Goal: Task Accomplishment & Management: Manage account settings

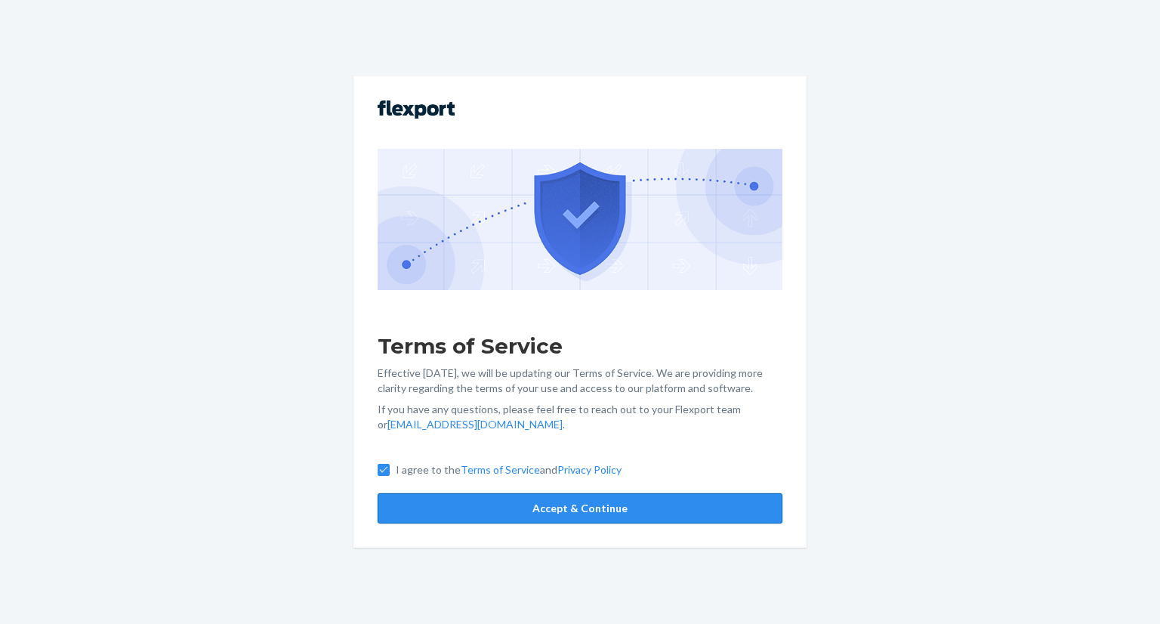
click at [595, 507] on button "Accept & Continue" at bounding box center [579, 508] width 405 height 30
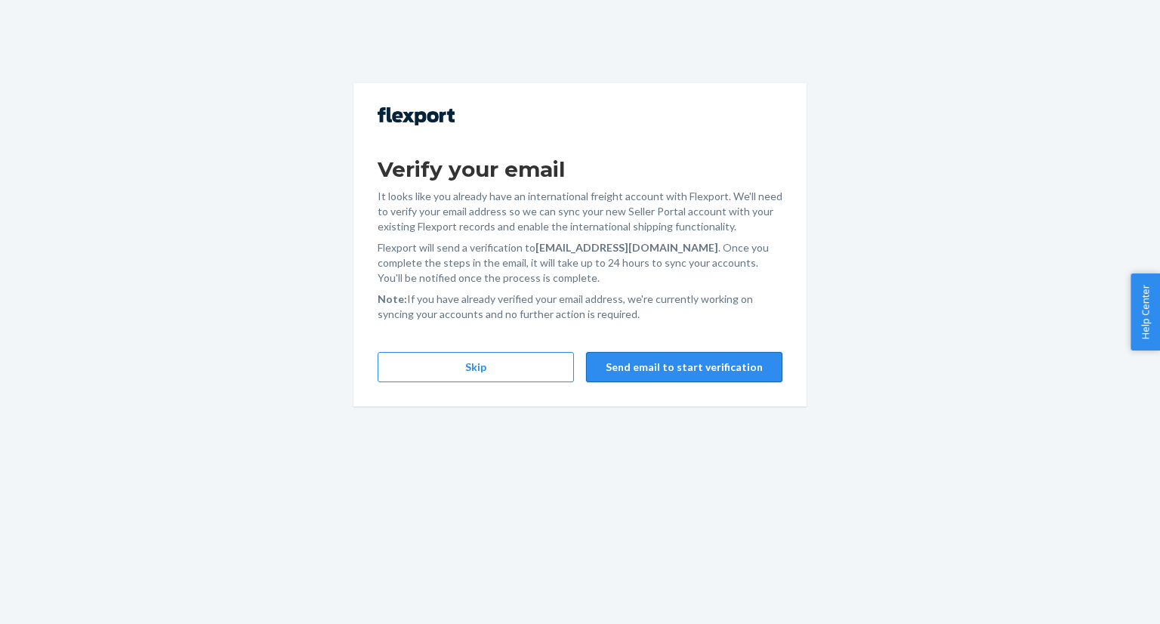
click at [618, 367] on button "Send email to start verification" at bounding box center [684, 367] width 196 height 30
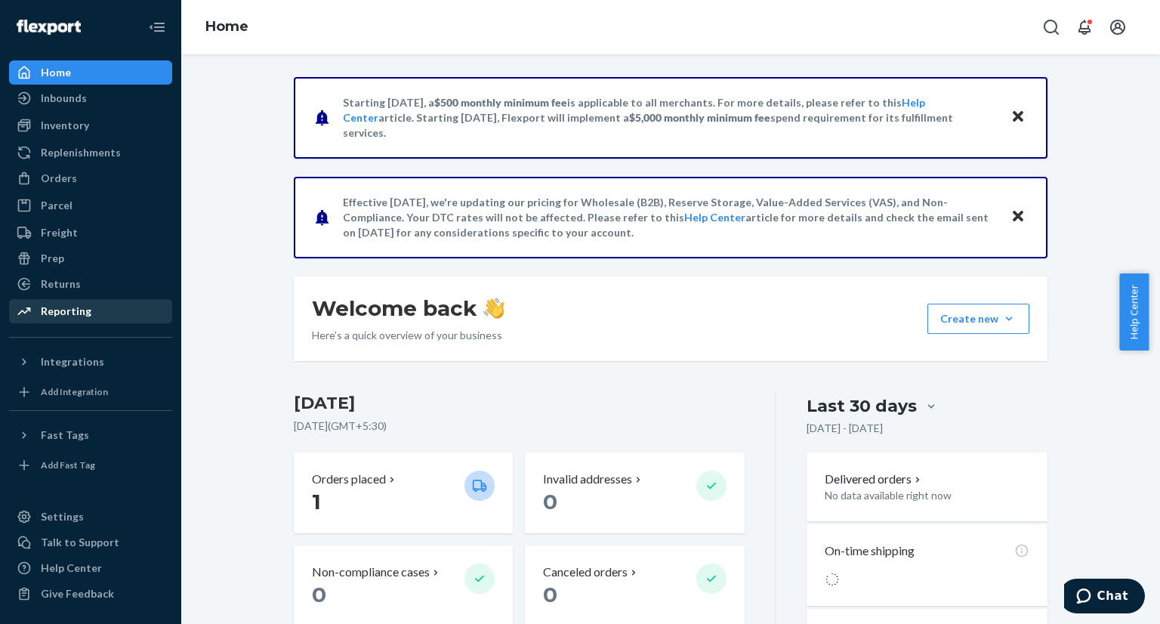
click at [85, 306] on div "Reporting" at bounding box center [66, 311] width 51 height 15
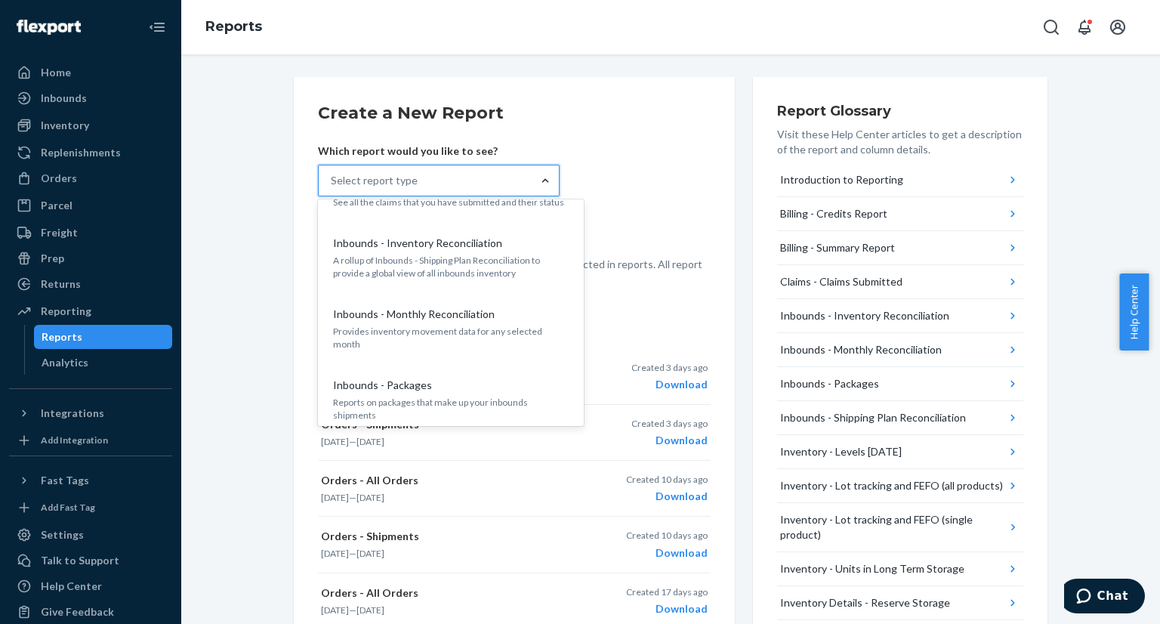
scroll to position [302, 0]
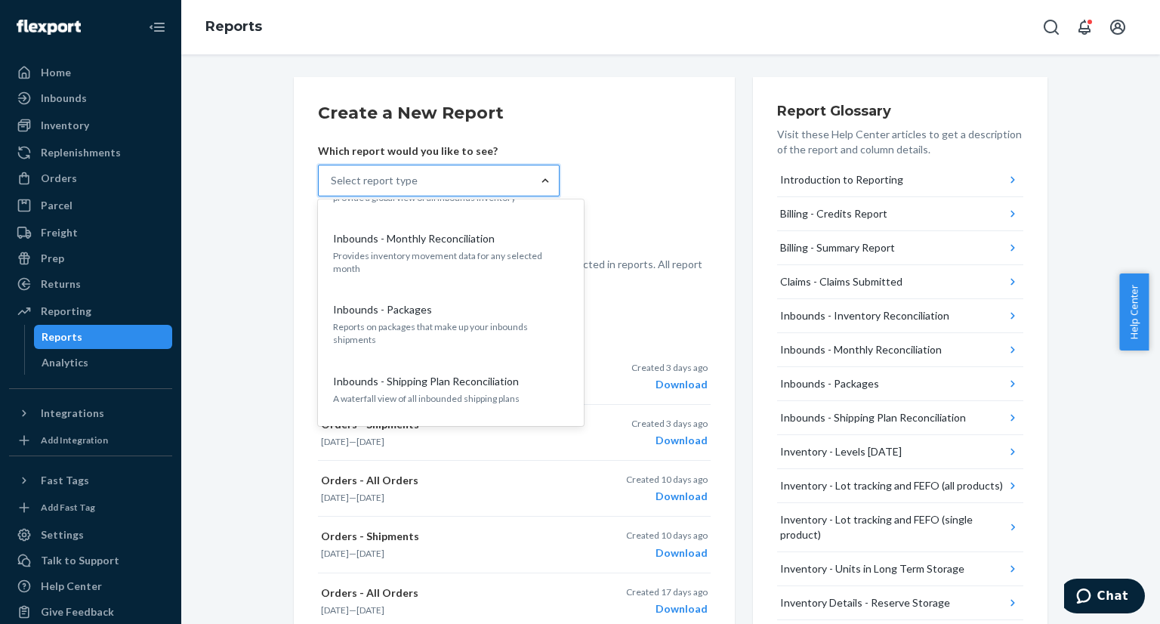
click at [671, 172] on form "Create a New Report Which report would you like to see? option Inbounds - Month…" at bounding box center [514, 194] width 393 height 186
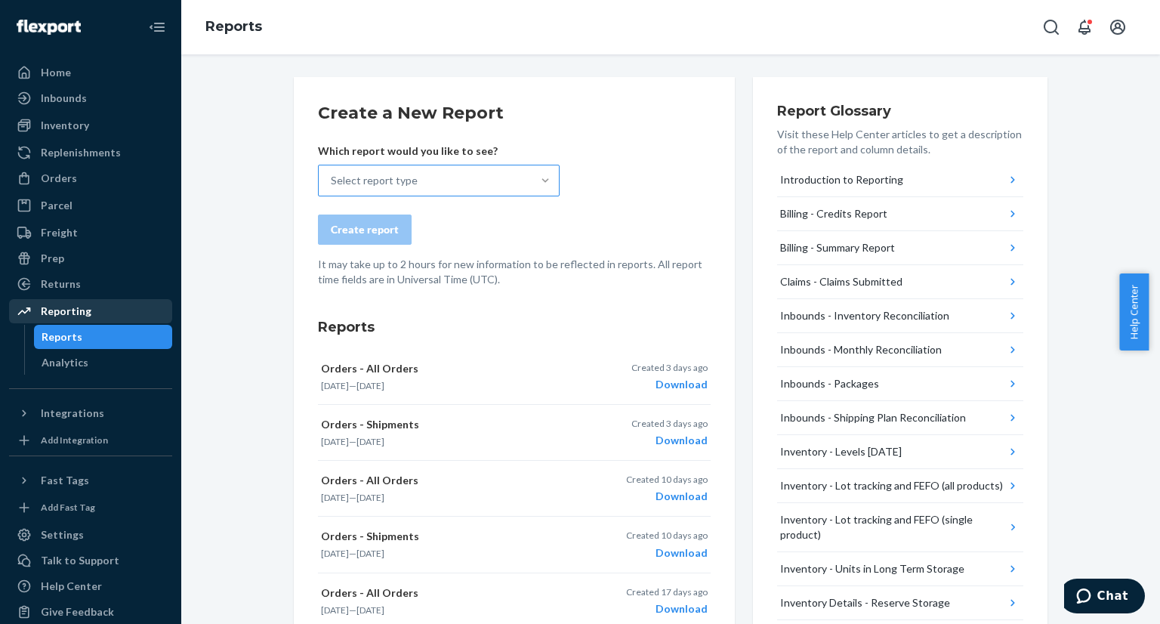
click at [27, 310] on icon at bounding box center [24, 311] width 13 height 8
click at [73, 310] on div "Reporting" at bounding box center [66, 311] width 51 height 15
click at [85, 352] on div "Analytics" at bounding box center [103, 362] width 136 height 21
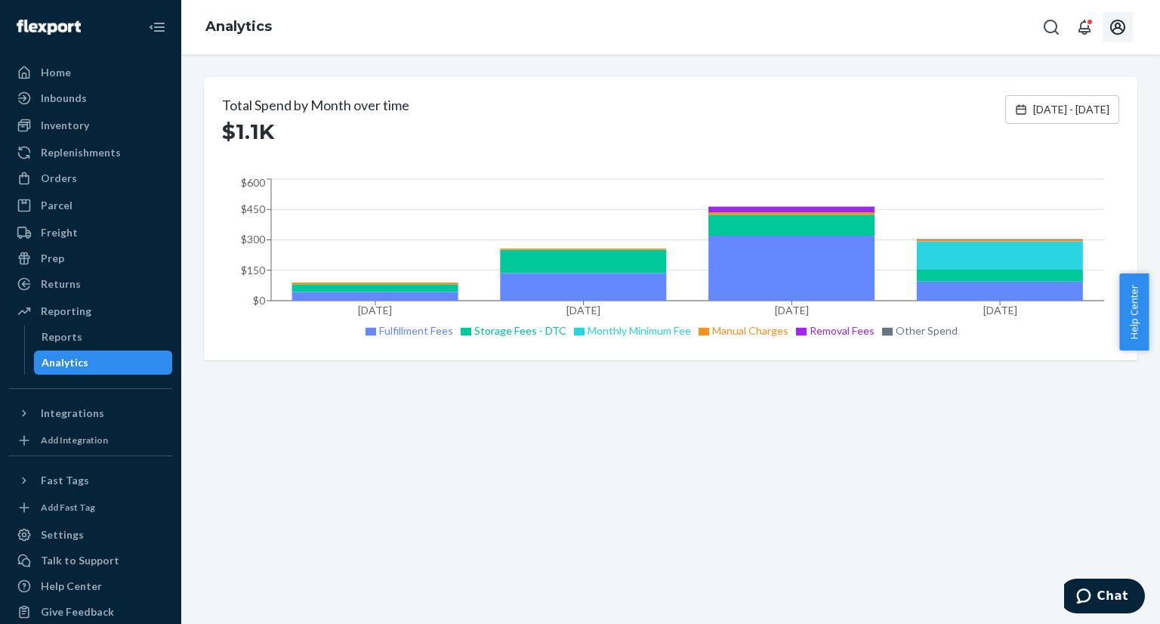
click at [1117, 25] on icon "Open account menu" at bounding box center [1117, 27] width 18 height 18
click at [999, 163] on div "Log out" at bounding box center [1055, 177] width 113 height 28
